Goal: Navigation & Orientation: Find specific page/section

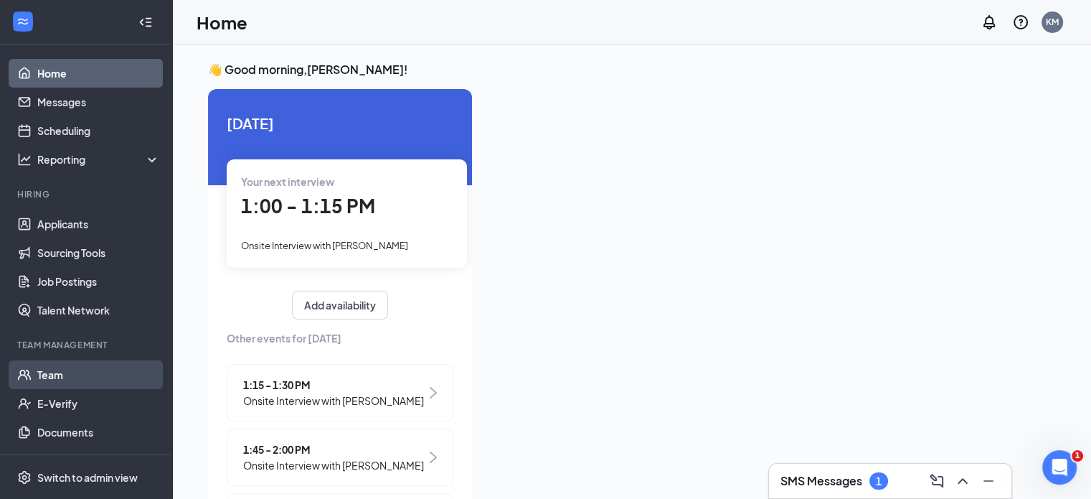
click at [57, 377] on link "Team" at bounding box center [98, 374] width 123 height 29
click at [959, 480] on icon "ChevronUp" at bounding box center [962, 480] width 17 height 17
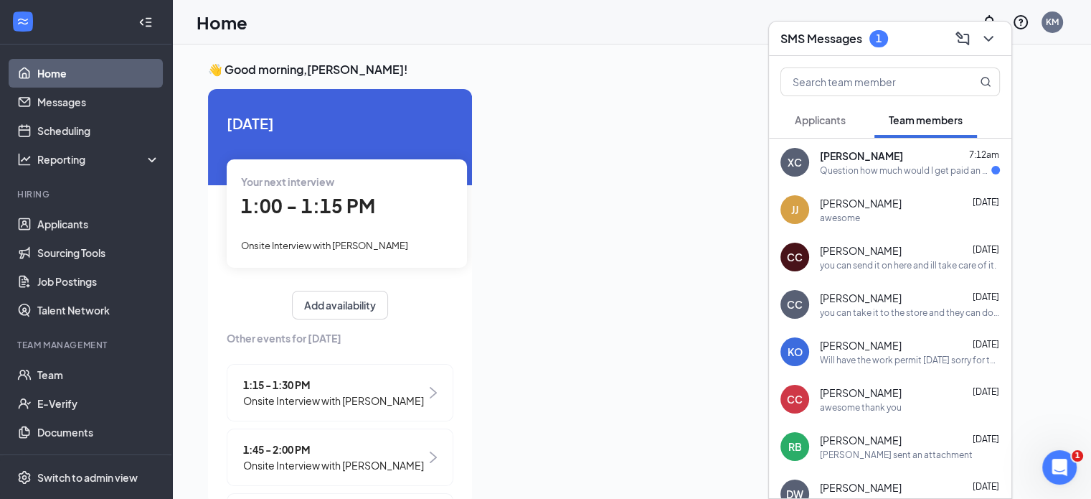
click at [854, 164] on div "Question how much would I get paid an hour" at bounding box center [905, 170] width 171 height 12
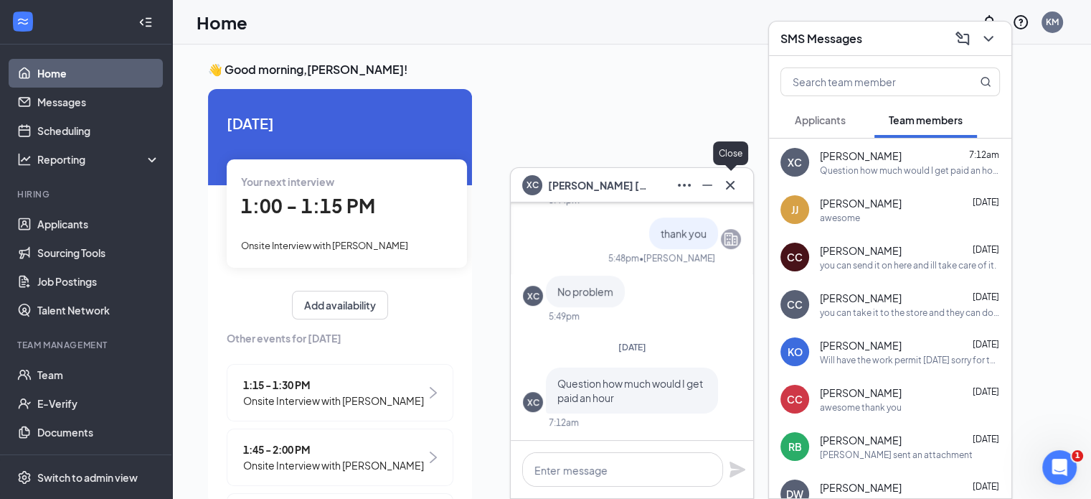
click at [728, 183] on icon "Cross" at bounding box center [730, 184] width 9 height 9
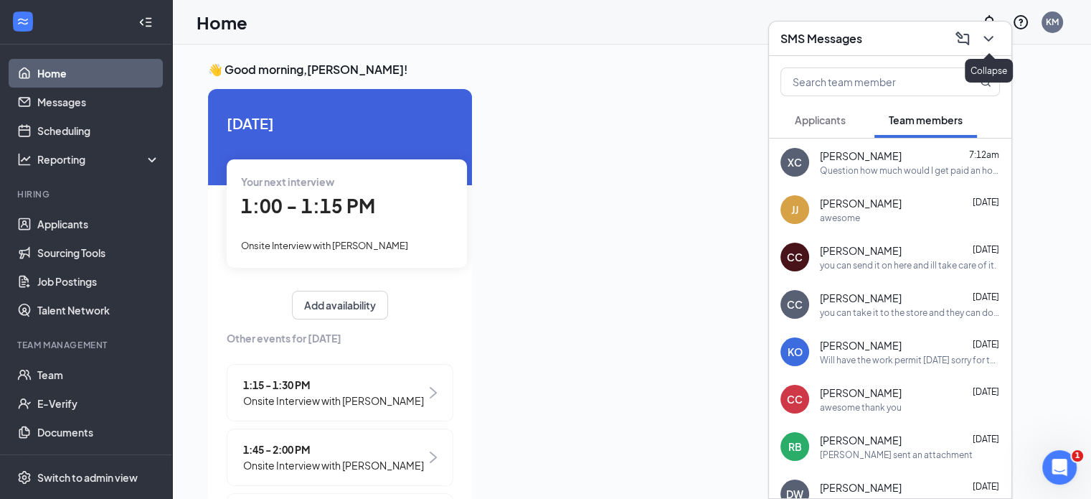
click at [984, 37] on icon "ChevronDown" at bounding box center [988, 39] width 9 height 6
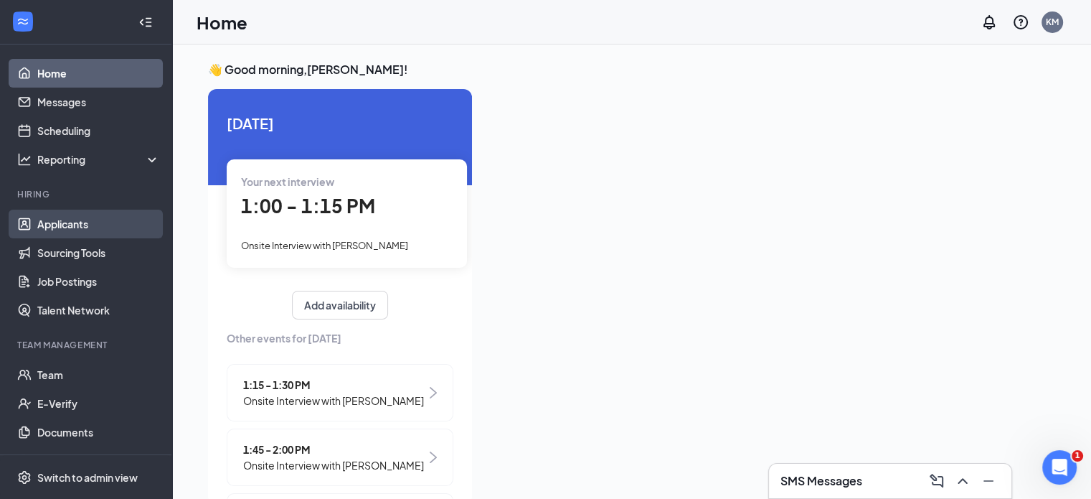
click at [81, 221] on link "Applicants" at bounding box center [98, 223] width 123 height 29
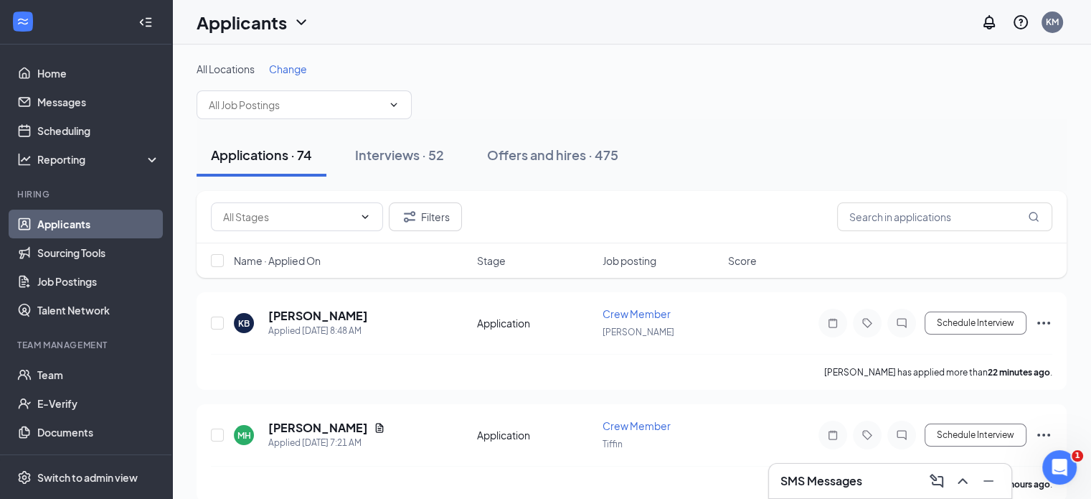
click at [293, 68] on span "Change" at bounding box center [288, 68] width 38 height 13
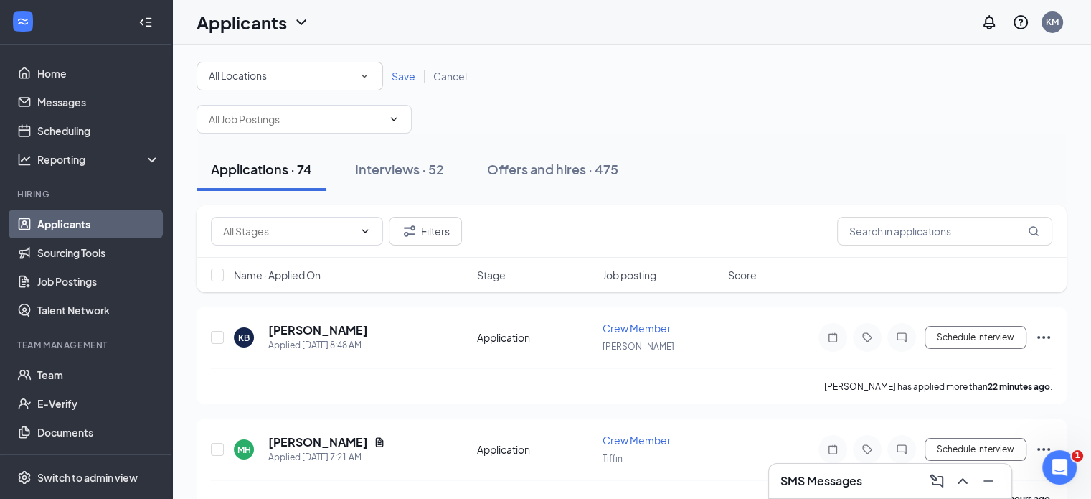
click at [263, 78] on span "All Locations" at bounding box center [238, 75] width 58 height 13
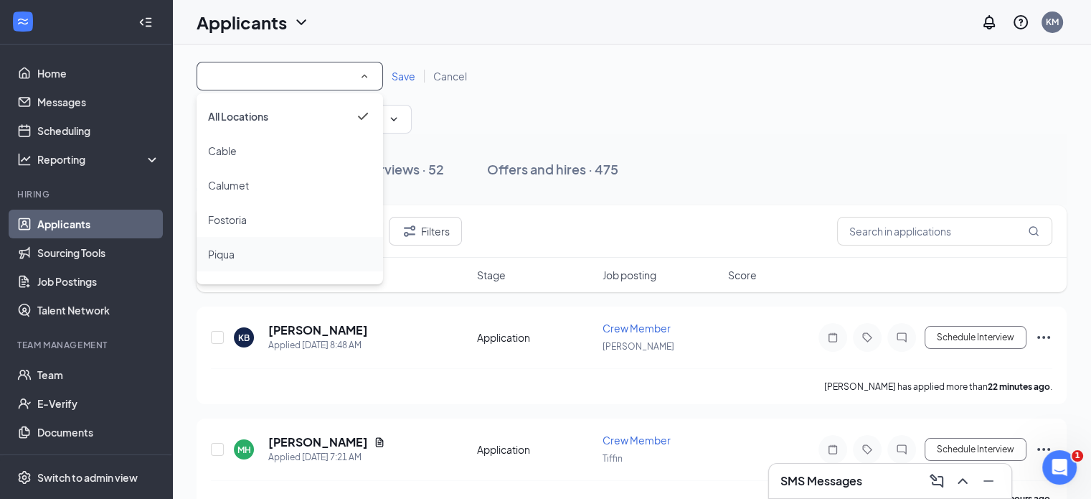
click at [232, 254] on span "Piqua" at bounding box center [221, 253] width 27 height 13
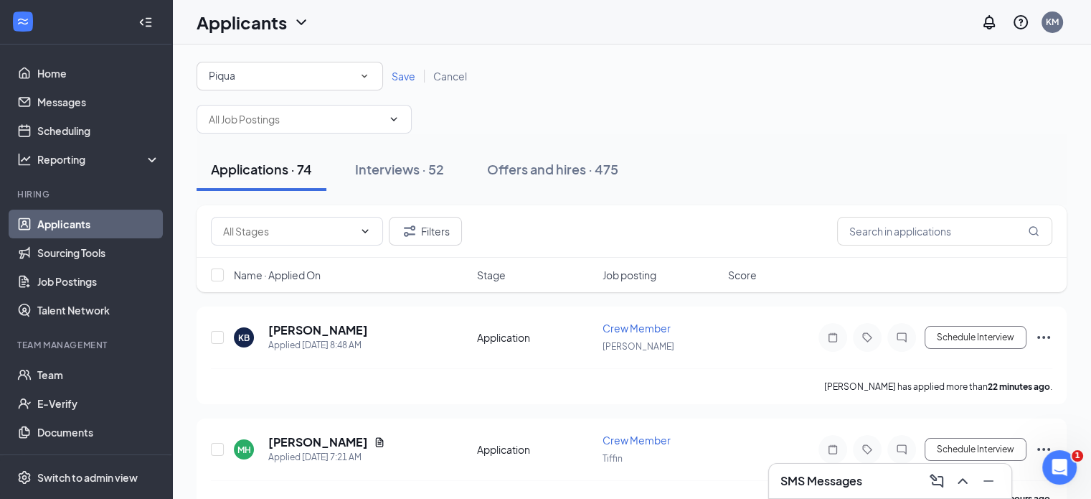
click at [401, 74] on span "Save" at bounding box center [404, 76] width 24 height 13
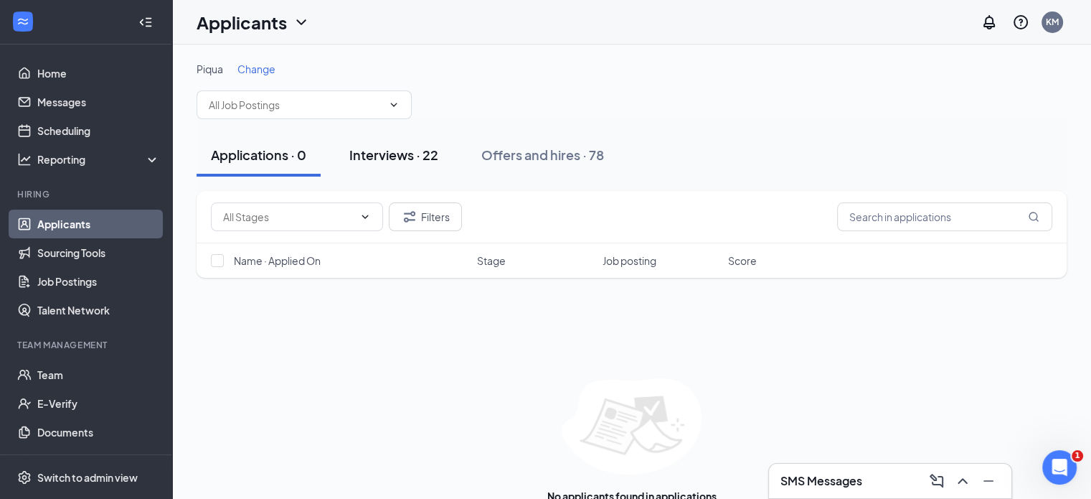
click at [427, 147] on div "Interviews · 22" at bounding box center [393, 155] width 89 height 18
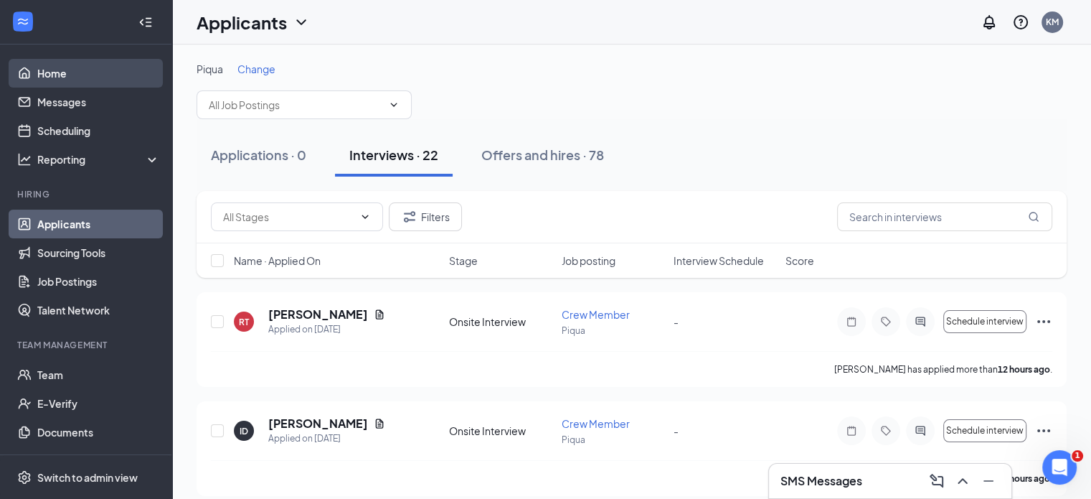
click at [65, 70] on link "Home" at bounding box center [98, 73] width 123 height 29
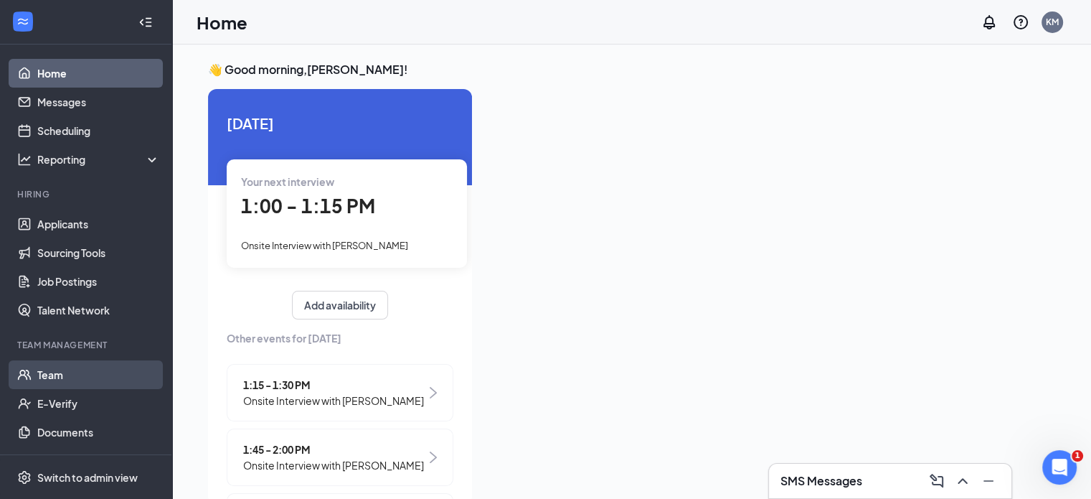
click at [40, 373] on link "Team" at bounding box center [98, 374] width 123 height 29
